Goal: Check status

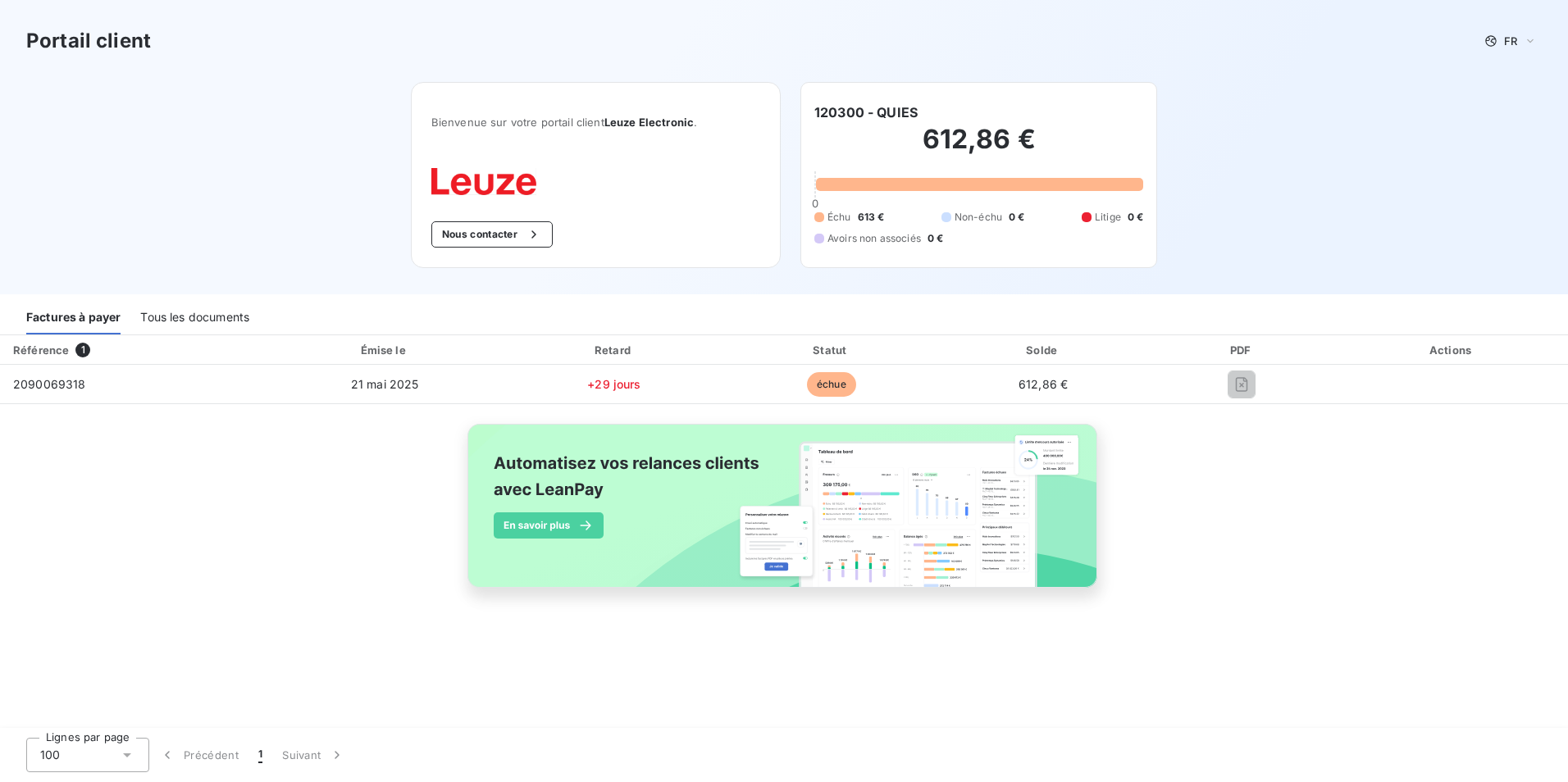
click at [1236, 463] on div "Référence 1 Émise le Retard Statut Solde PDF Actions 2090069318 [DATE] +29 jour…" at bounding box center [784, 481] width 1568 height 291
